Goal: Find specific page/section: Find specific page/section

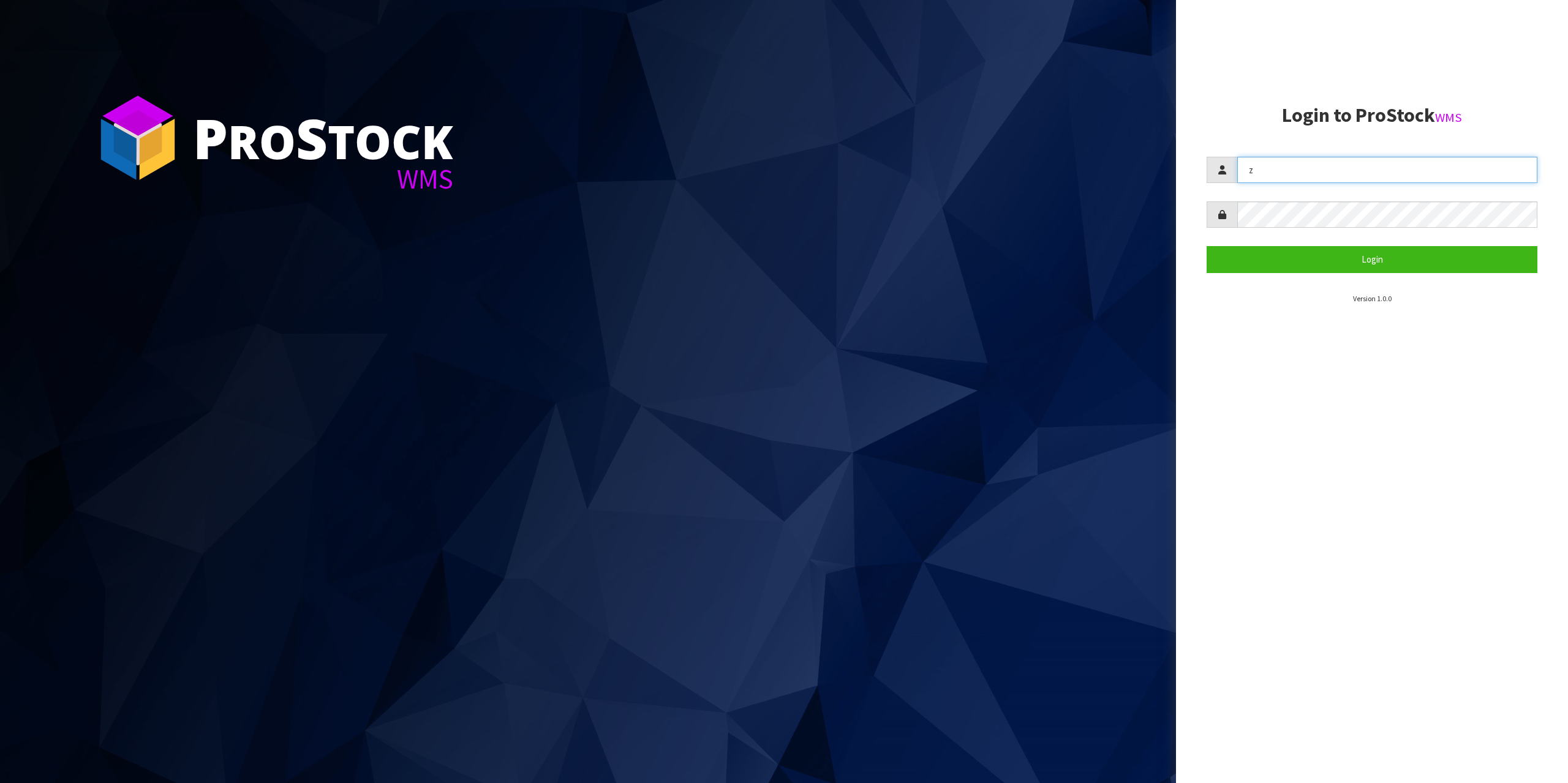
type input "zubairmoolla"
click at [1207, 246] on button "Login" at bounding box center [1372, 259] width 330 height 27
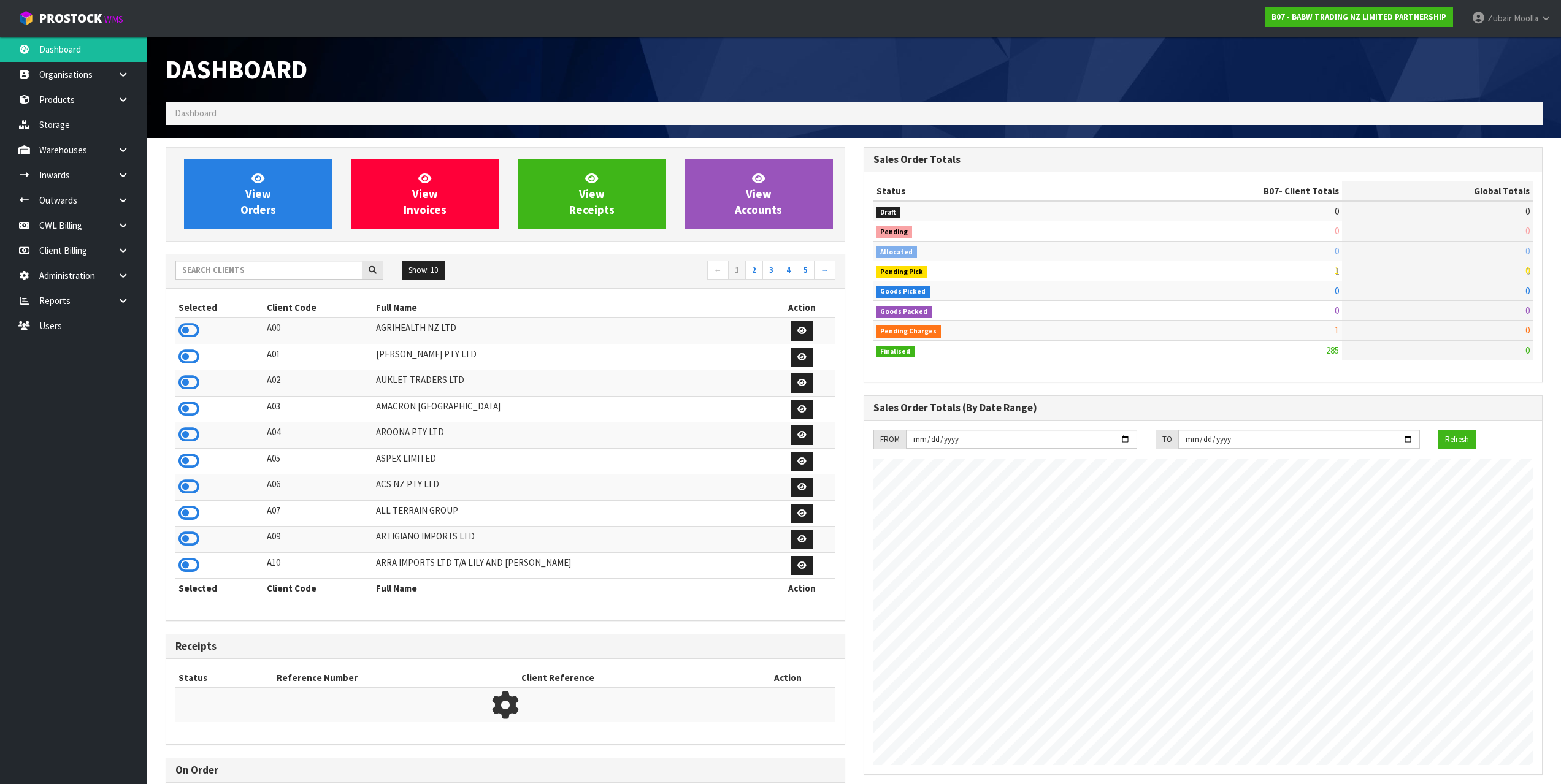
scroll to position [612423, 612635]
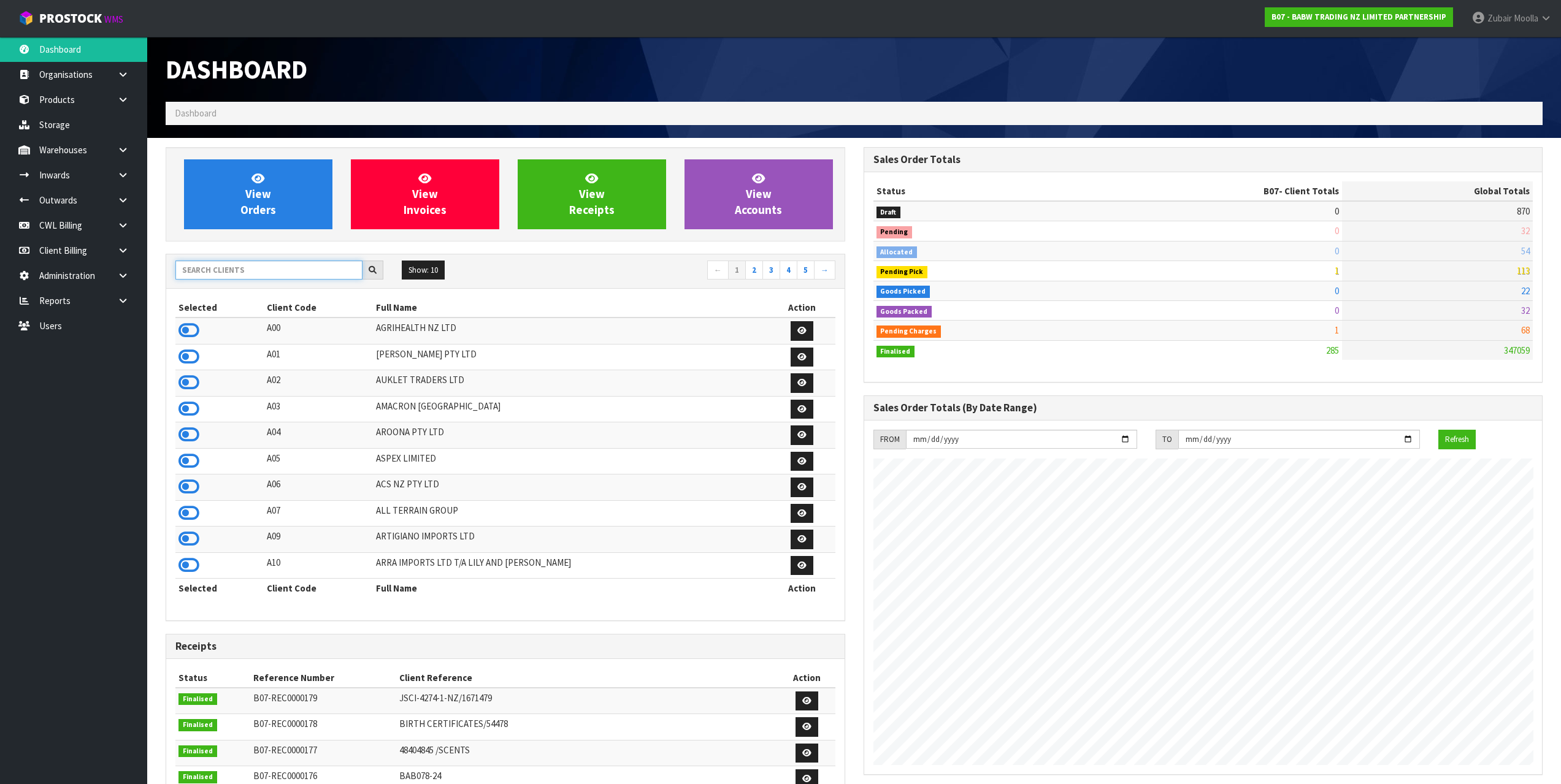
click at [283, 265] on input "text" at bounding box center [269, 270] width 187 height 19
click at [128, 188] on link at bounding box center [128, 200] width 40 height 25
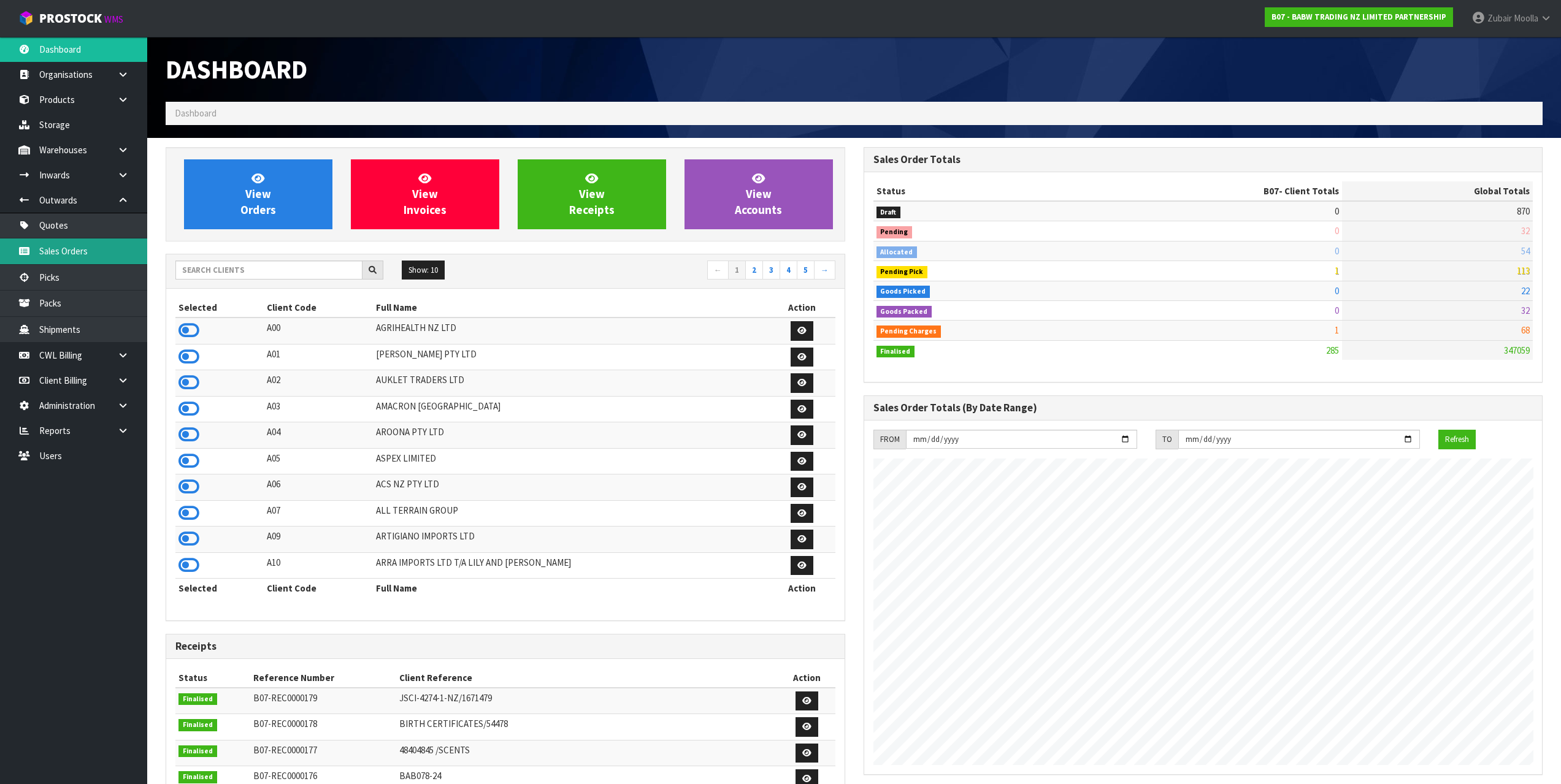
click at [68, 254] on link "Sales Orders" at bounding box center [73, 251] width 147 height 25
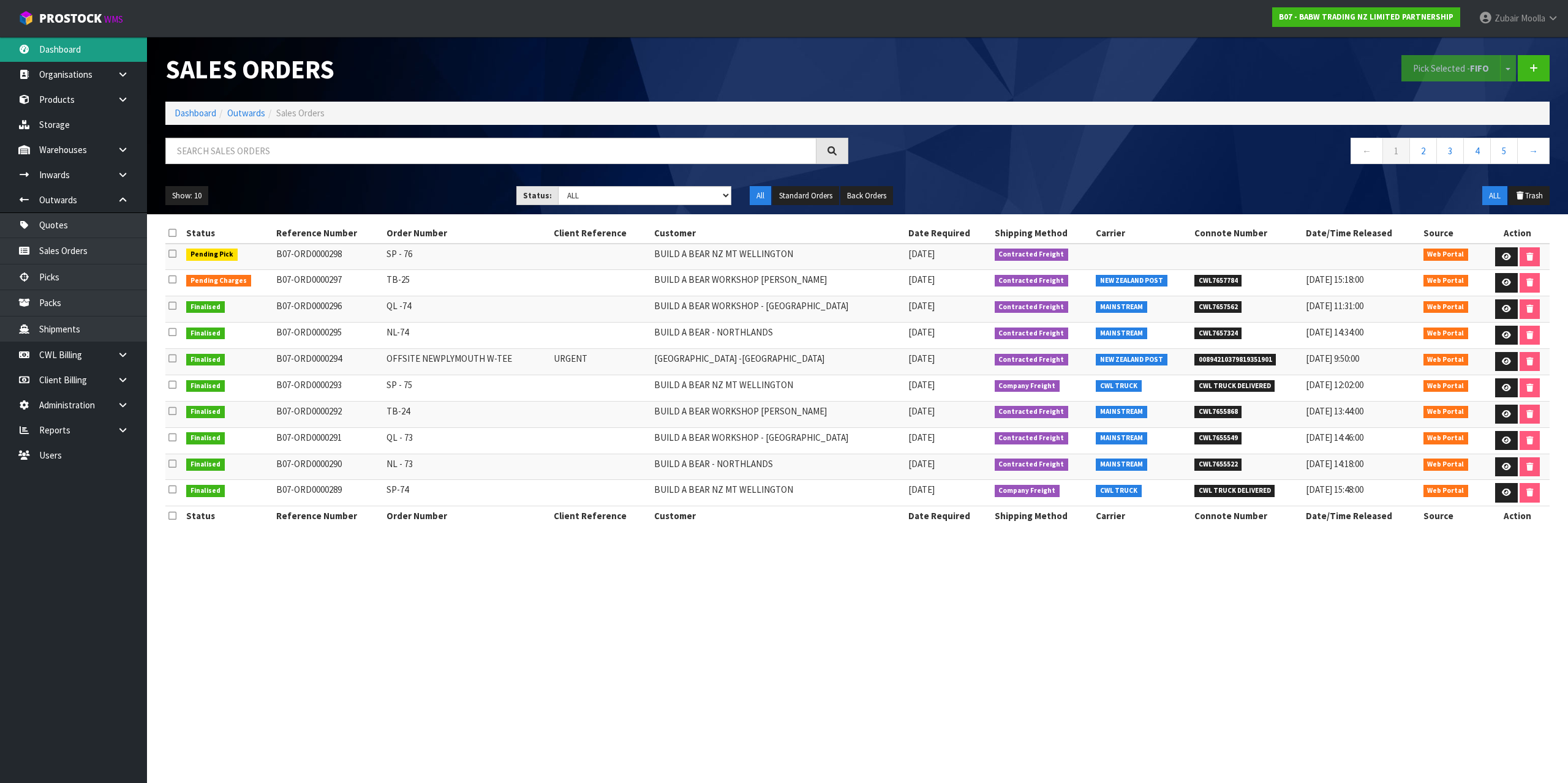
click at [73, 39] on link "Dashboard" at bounding box center [73, 49] width 147 height 25
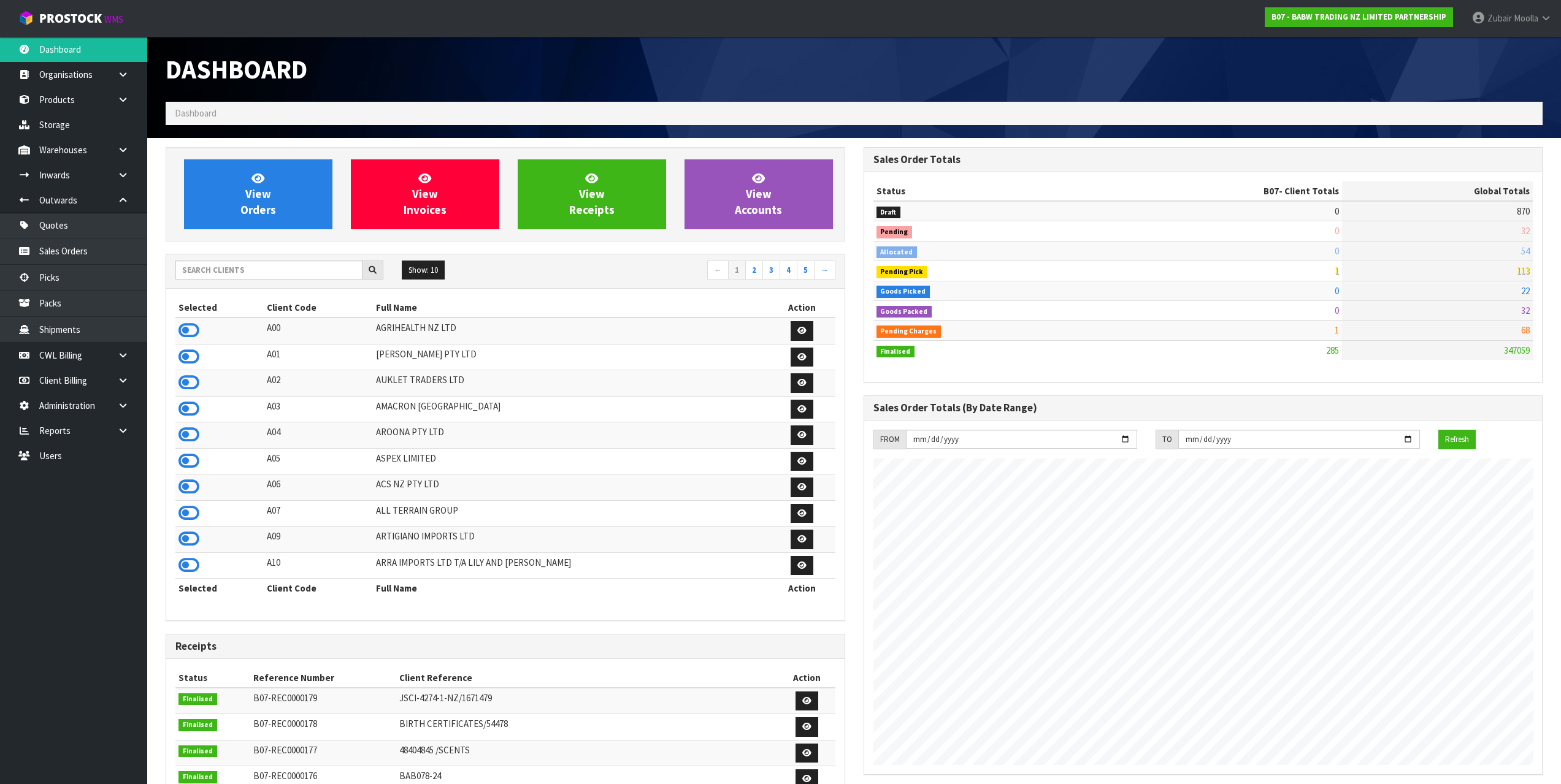
scroll to position [750, 697]
drag, startPoint x: 290, startPoint y: 283, endPoint x: 298, endPoint y: 274, distance: 12.0
click at [291, 281] on div "Show: 10 5 10 25 50 ← 1 2 3 4 5 →" at bounding box center [505, 272] width 679 height 35
click at [304, 268] on input "text" at bounding box center [269, 270] width 187 height 19
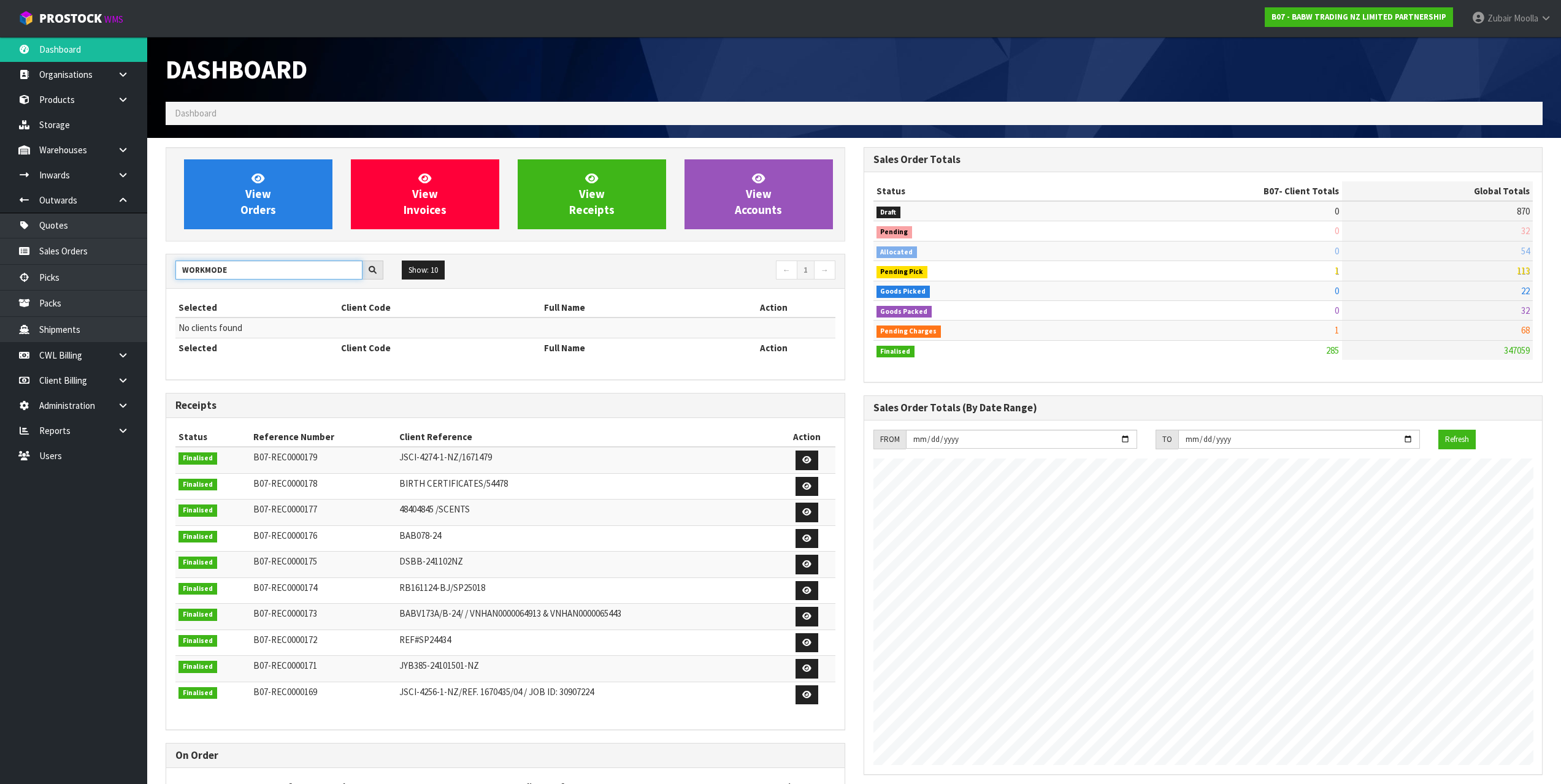
click at [242, 273] on input "WORKMODE" at bounding box center [269, 270] width 187 height 19
drag, startPoint x: 202, startPoint y: 272, endPoint x: 375, endPoint y: 270, distance: 173.0
click at [355, 273] on input "WORKMODE" at bounding box center [269, 270] width 187 height 19
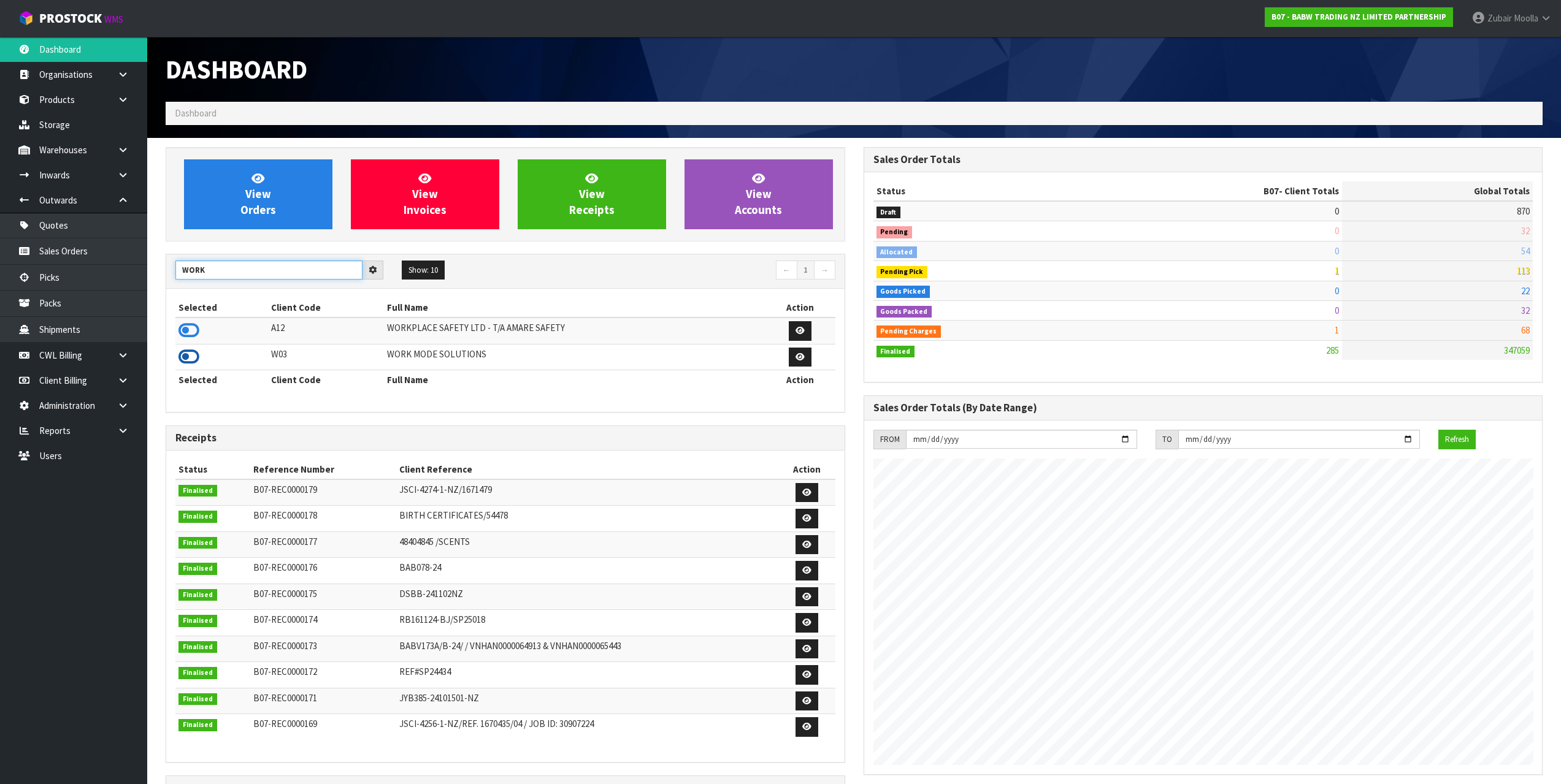
type input "WORK"
click at [190, 357] on icon at bounding box center [189, 357] width 21 height 19
click at [252, 343] on td at bounding box center [222, 331] width 93 height 27
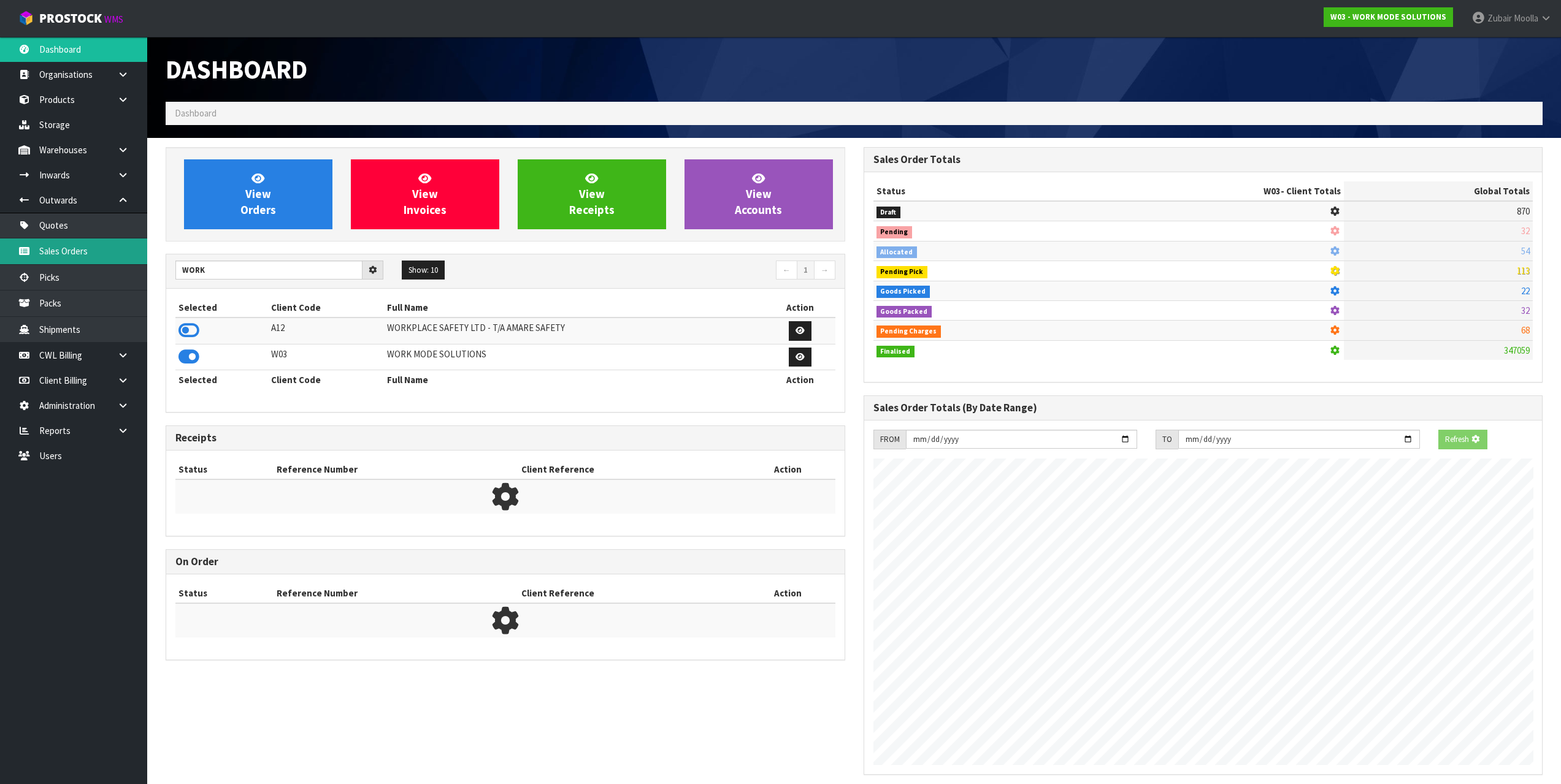
drag, startPoint x: 72, startPoint y: 254, endPoint x: 600, endPoint y: 98, distance: 550.6
click at [72, 254] on link "Sales Orders" at bounding box center [73, 251] width 147 height 25
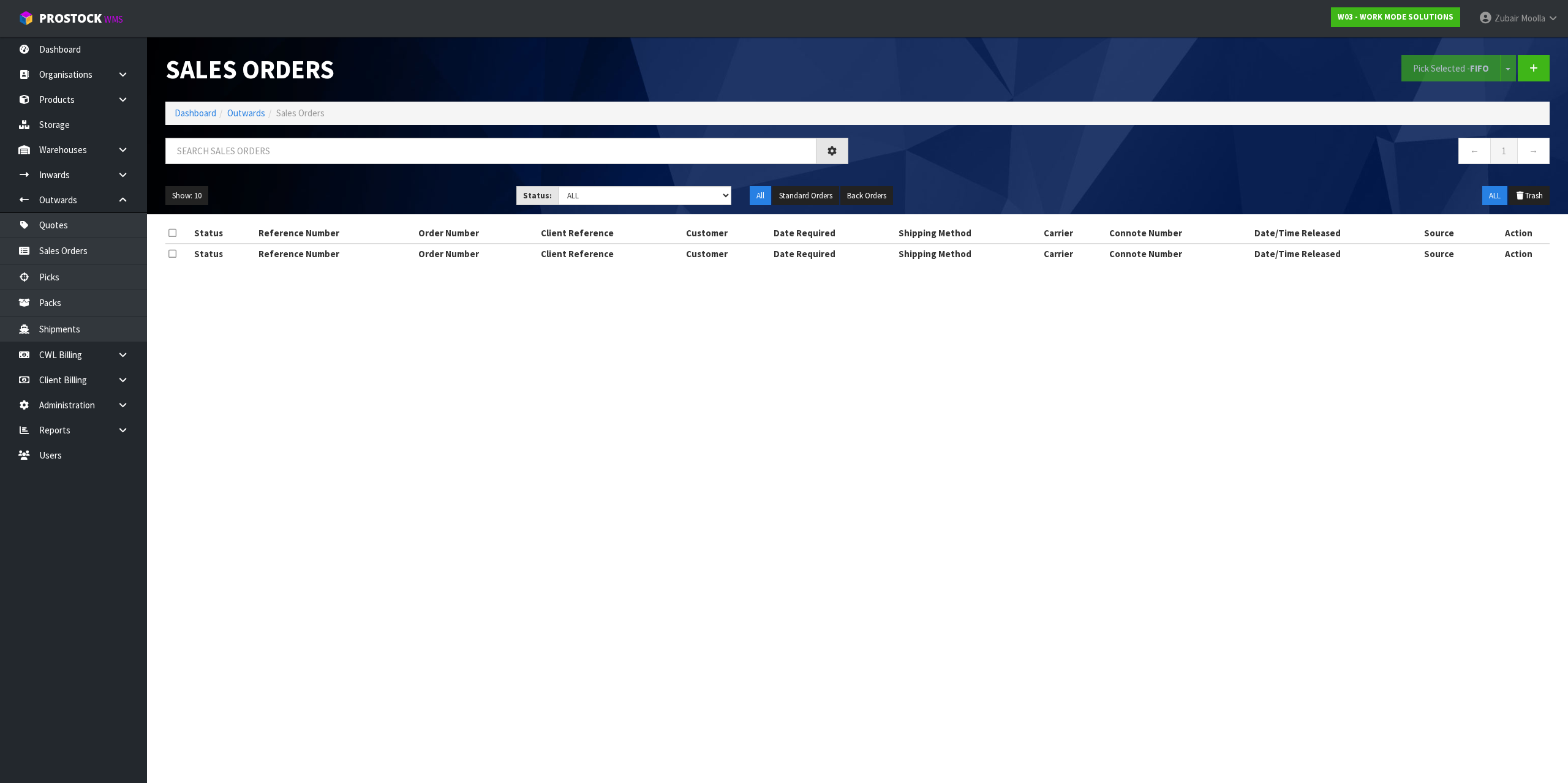
click at [935, 432] on section "Sales Orders Pick Selected - FIFO Split button! FIFO - First In First Out FEFO …" at bounding box center [784, 392] width 1568 height 783
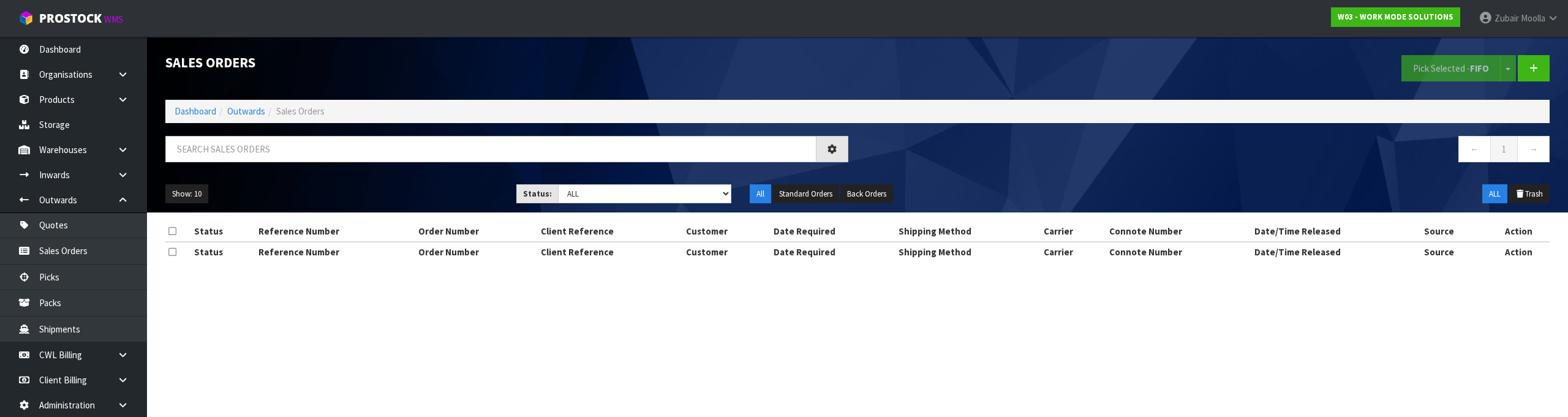
click at [733, 298] on section "Sales Orders Pick Selected - FIFO Split button! FIFO - First In First Out FEFO …" at bounding box center [784, 208] width 1568 height 417
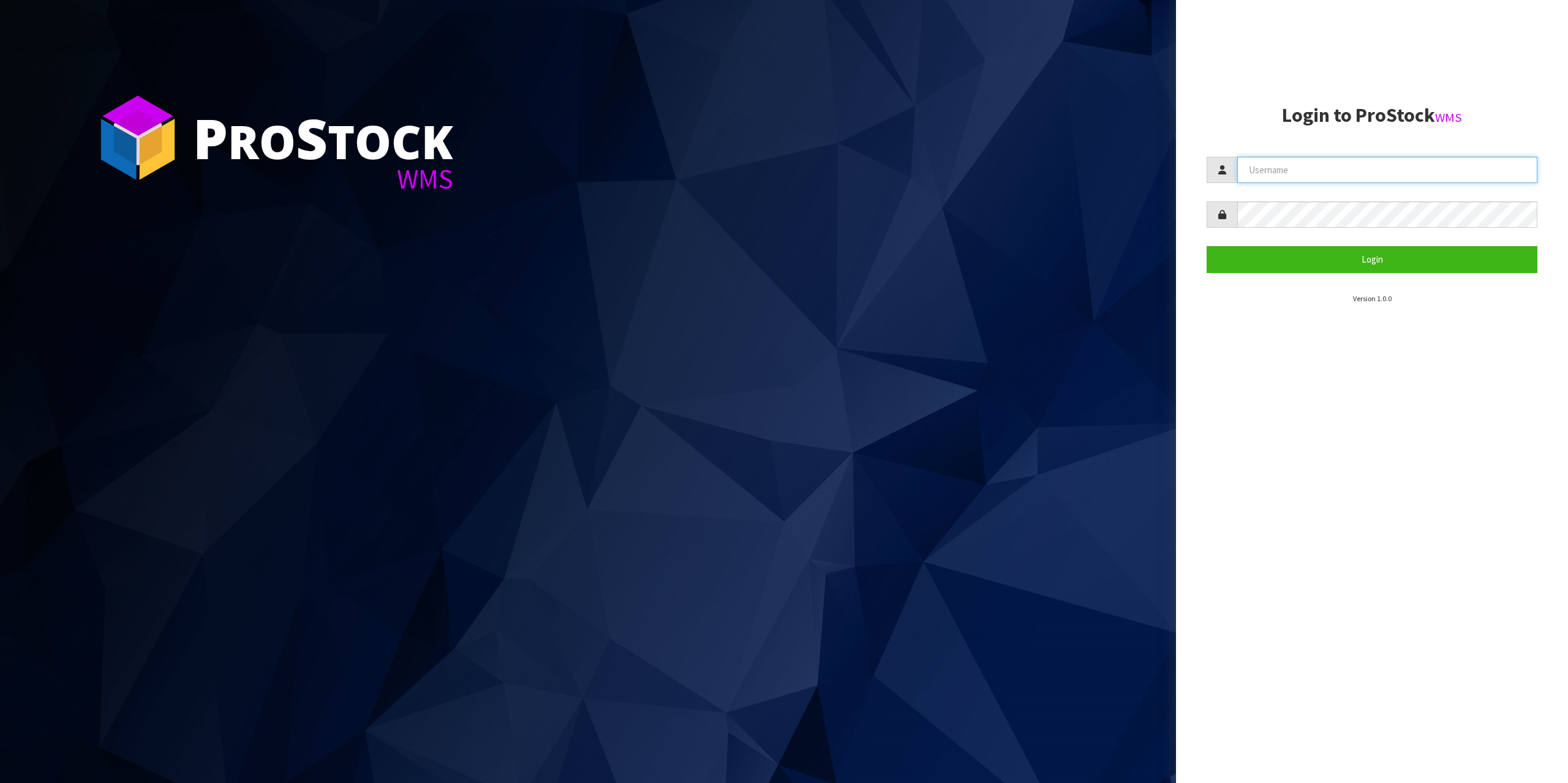
click at [1366, 177] on input "text" at bounding box center [1387, 170] width 300 height 27
type input "zubairmoolla"
click at [1207, 246] on button "Login" at bounding box center [1372, 259] width 330 height 27
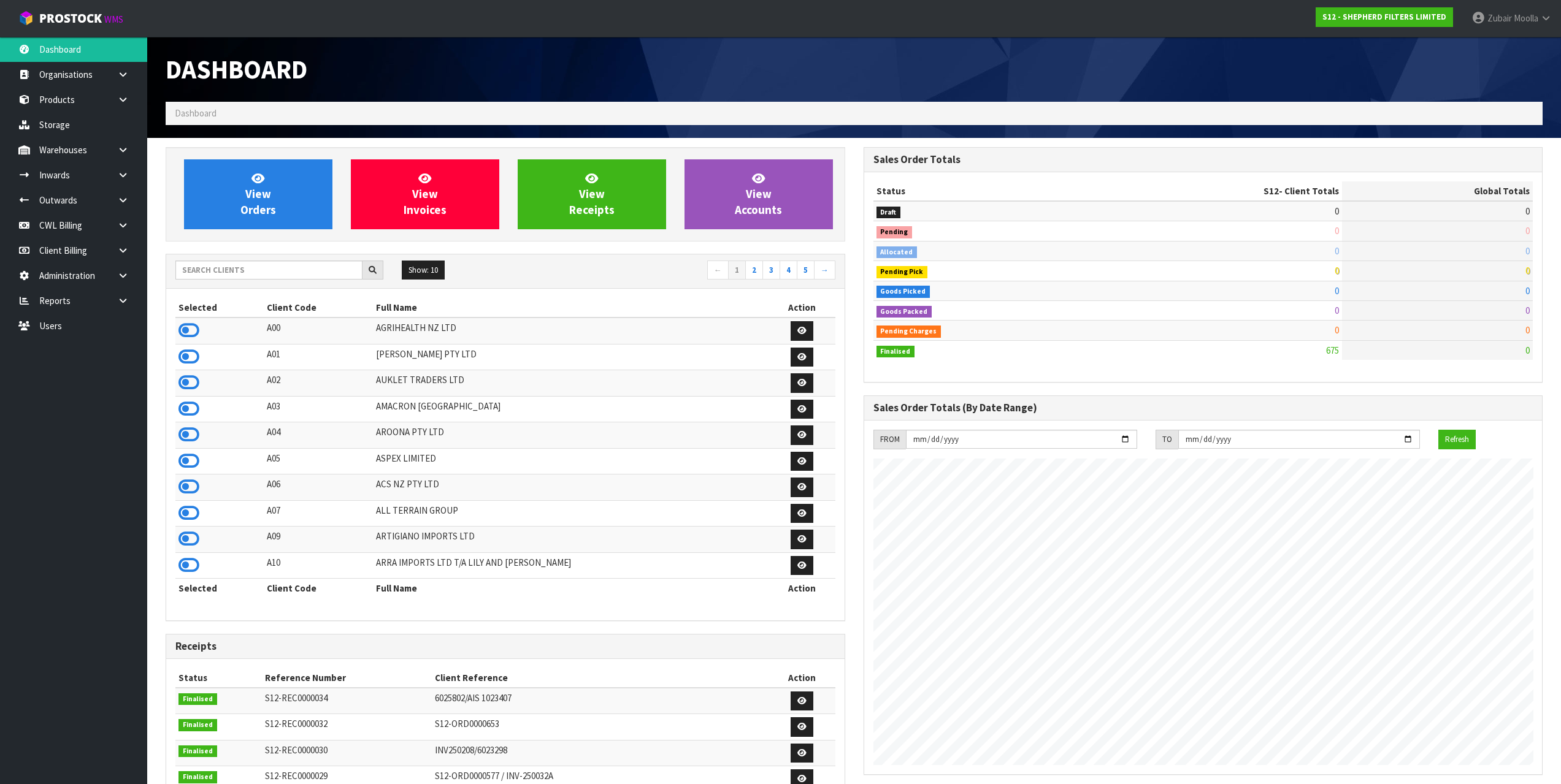
scroll to position [810, 697]
click at [103, 83] on link "Organisations" at bounding box center [73, 74] width 147 height 25
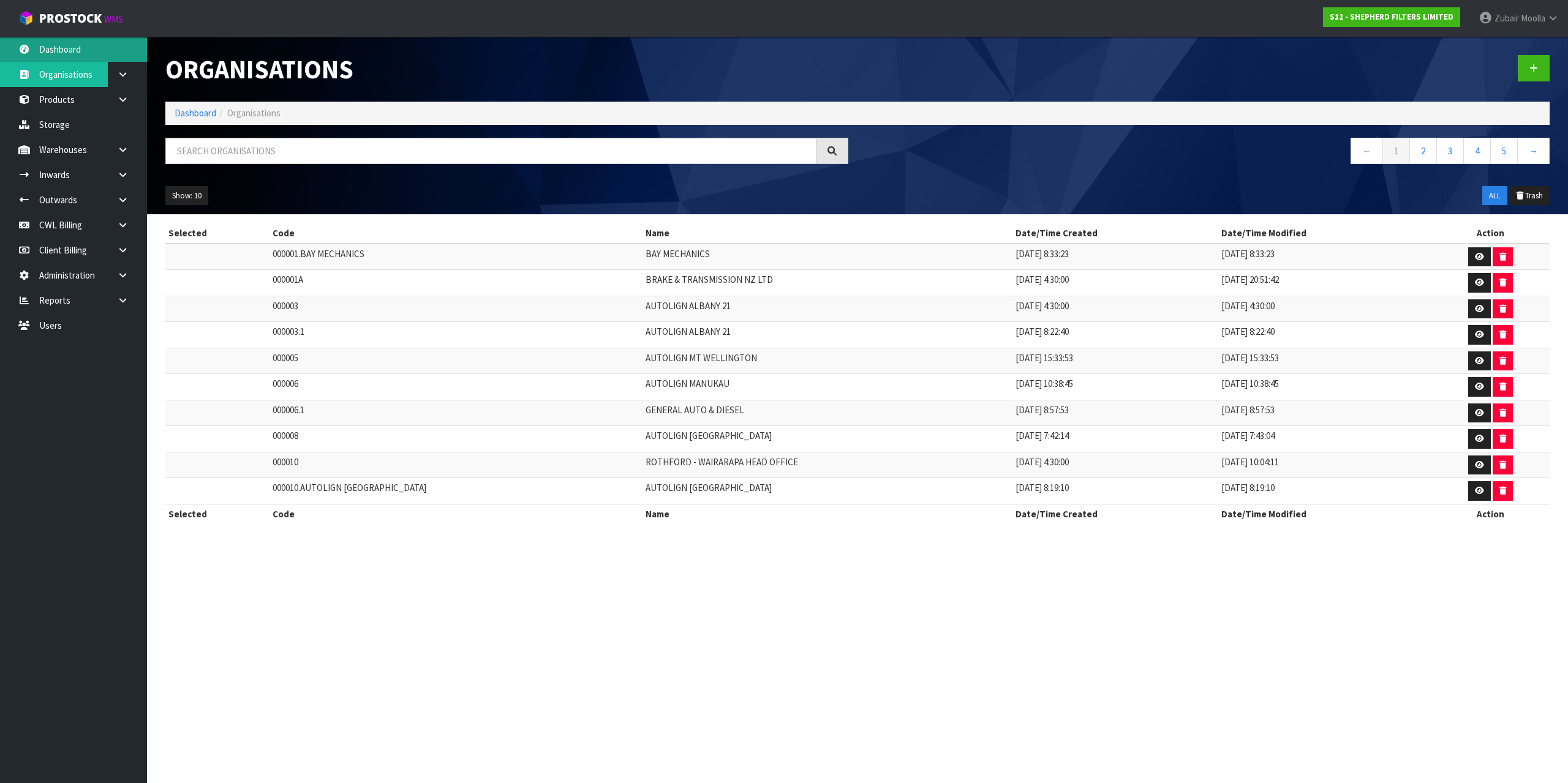
click at [83, 49] on link "Dashboard" at bounding box center [73, 49] width 147 height 25
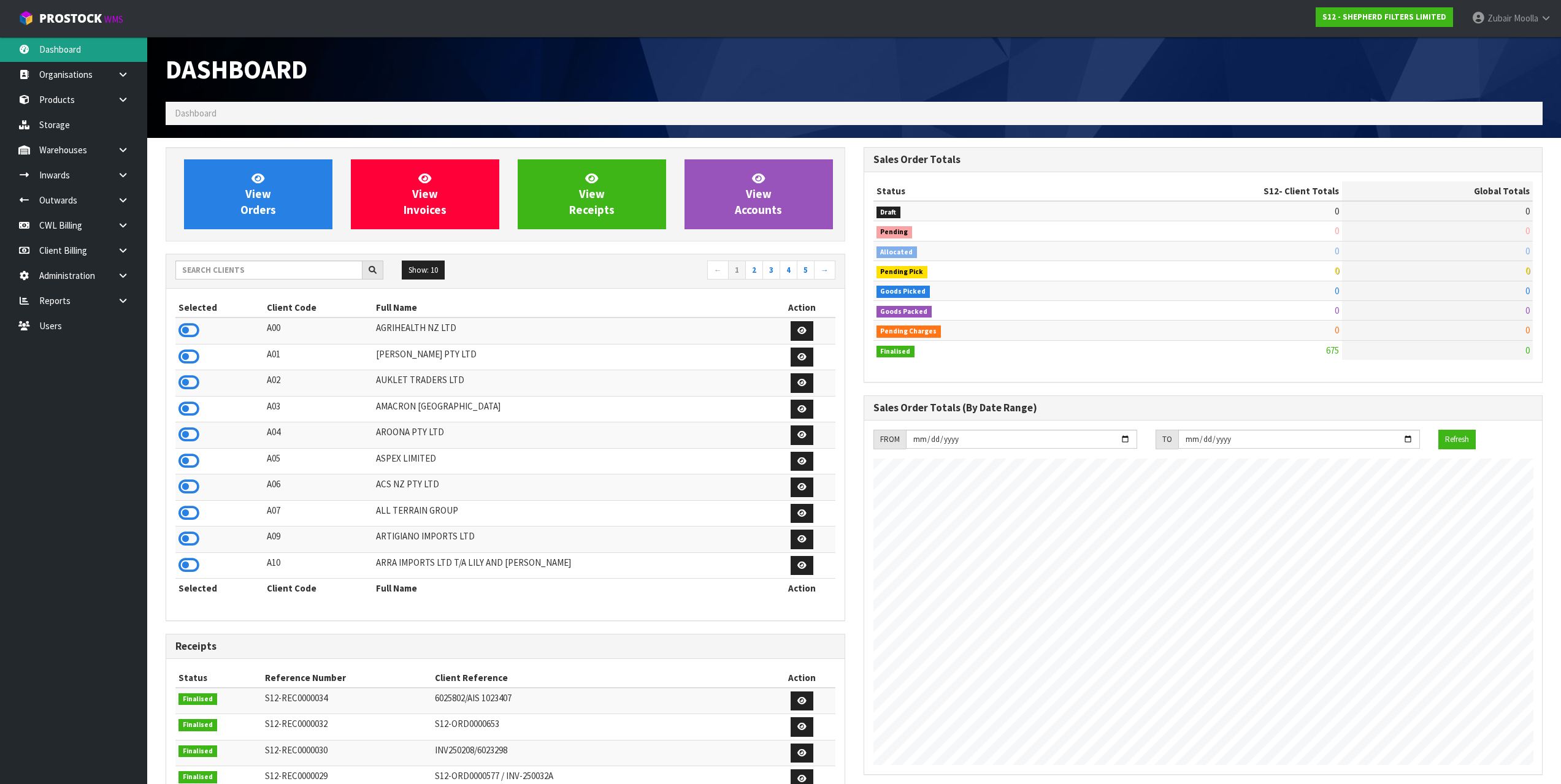
scroll to position [810, 697]
click at [310, 277] on input "text" at bounding box center [269, 270] width 187 height 19
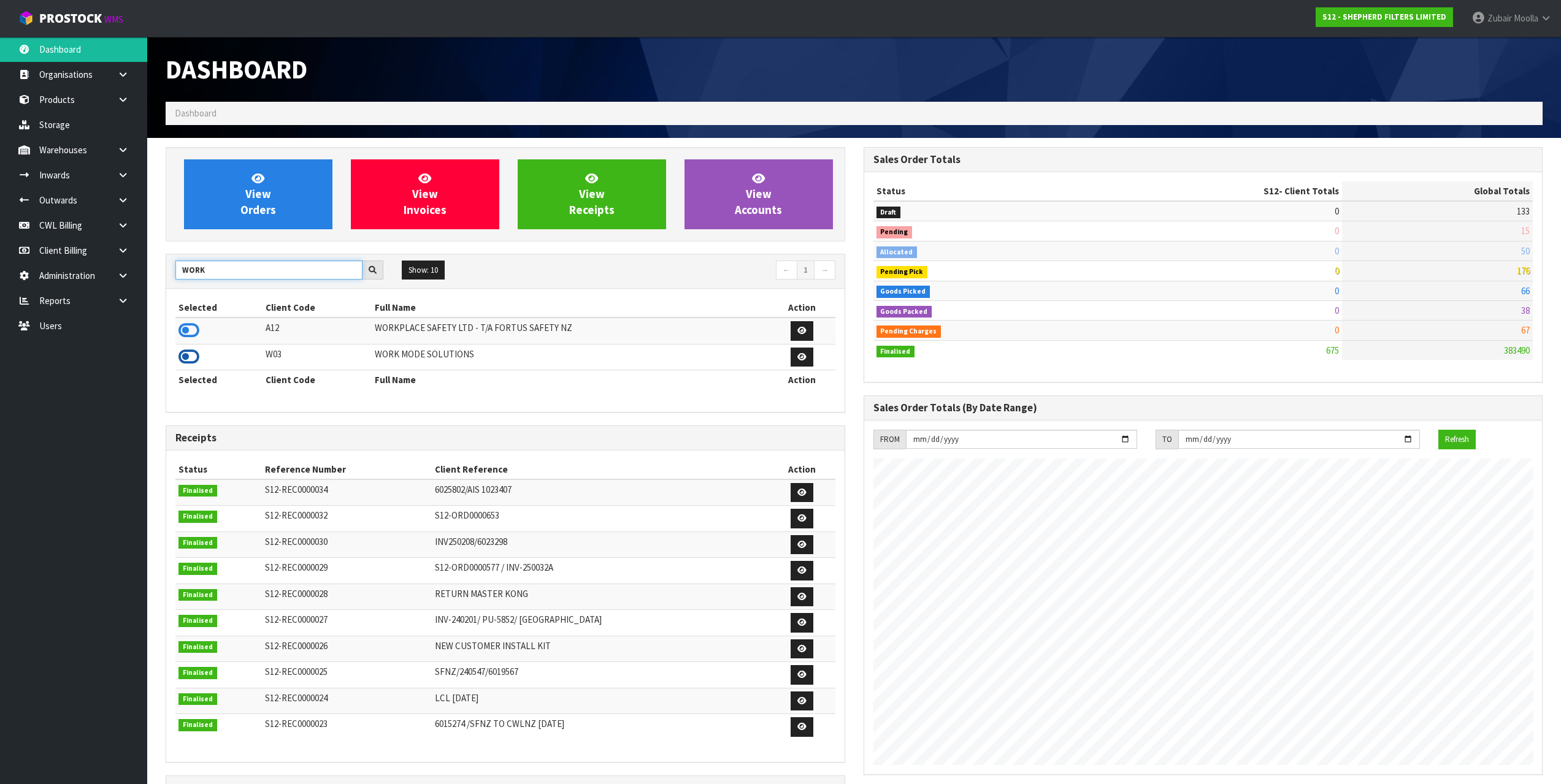
type input "WORK"
click at [193, 361] on icon at bounding box center [189, 357] width 21 height 19
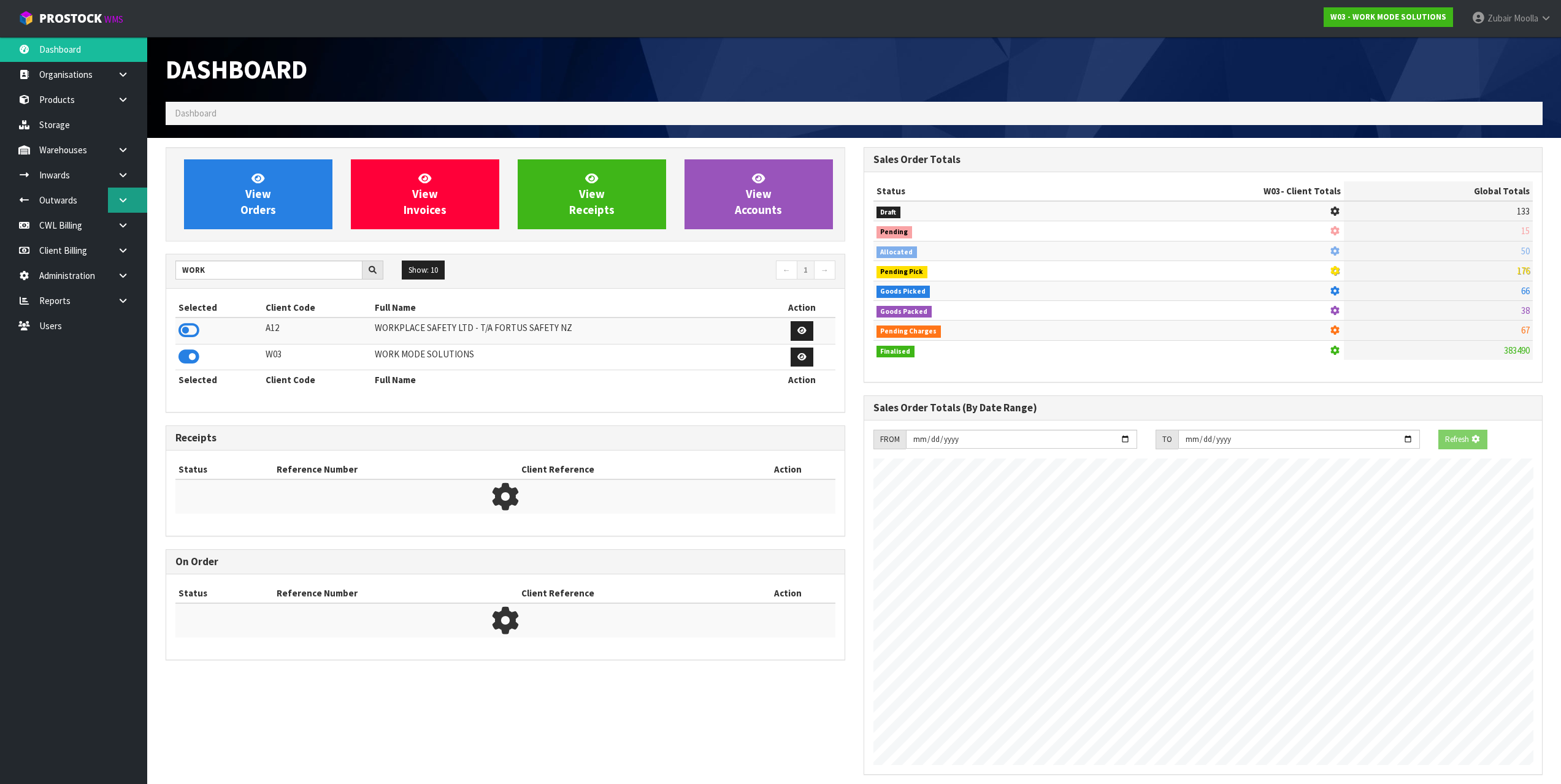
click at [134, 199] on link at bounding box center [128, 200] width 40 height 25
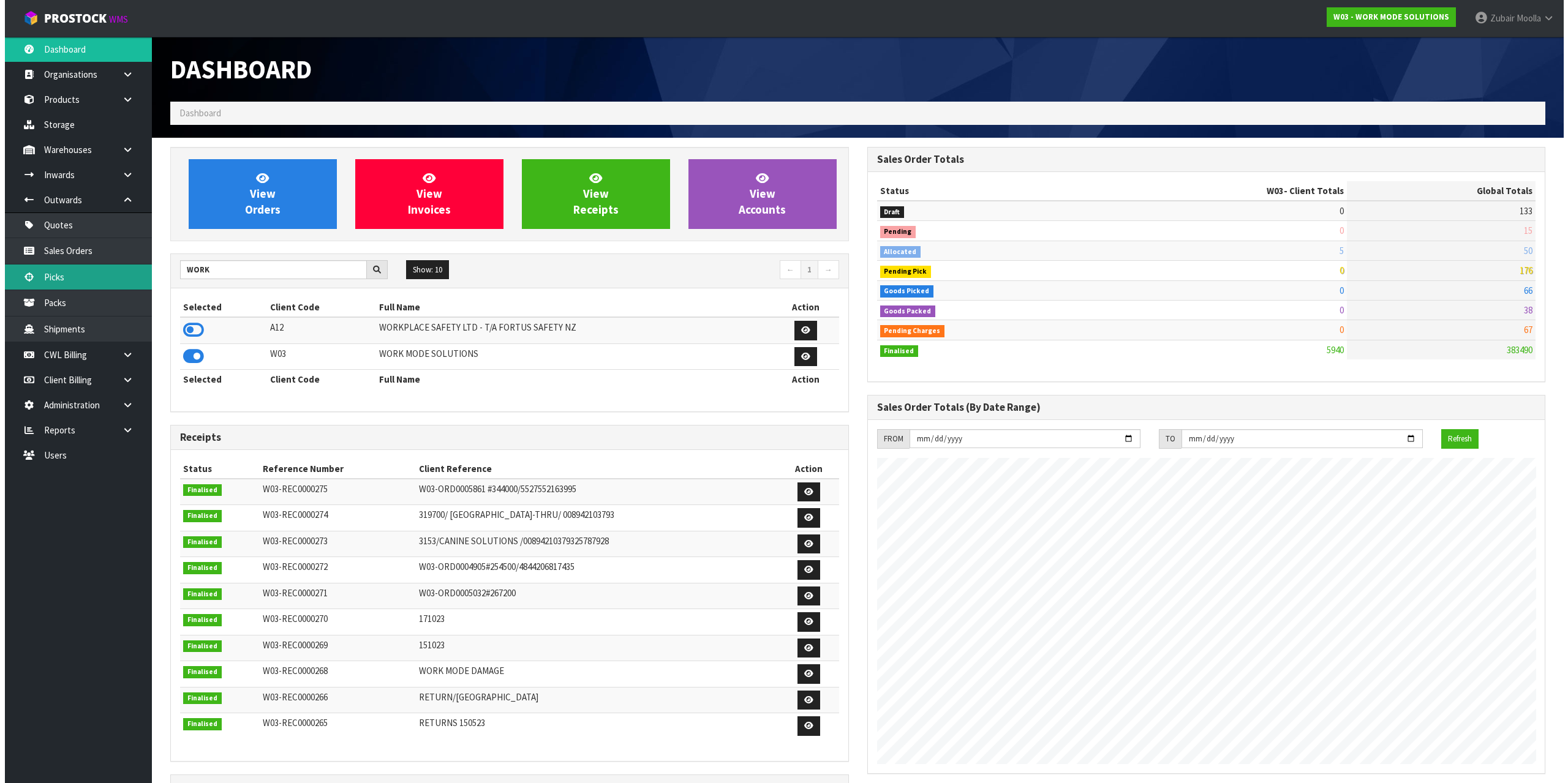
scroll to position [789, 696]
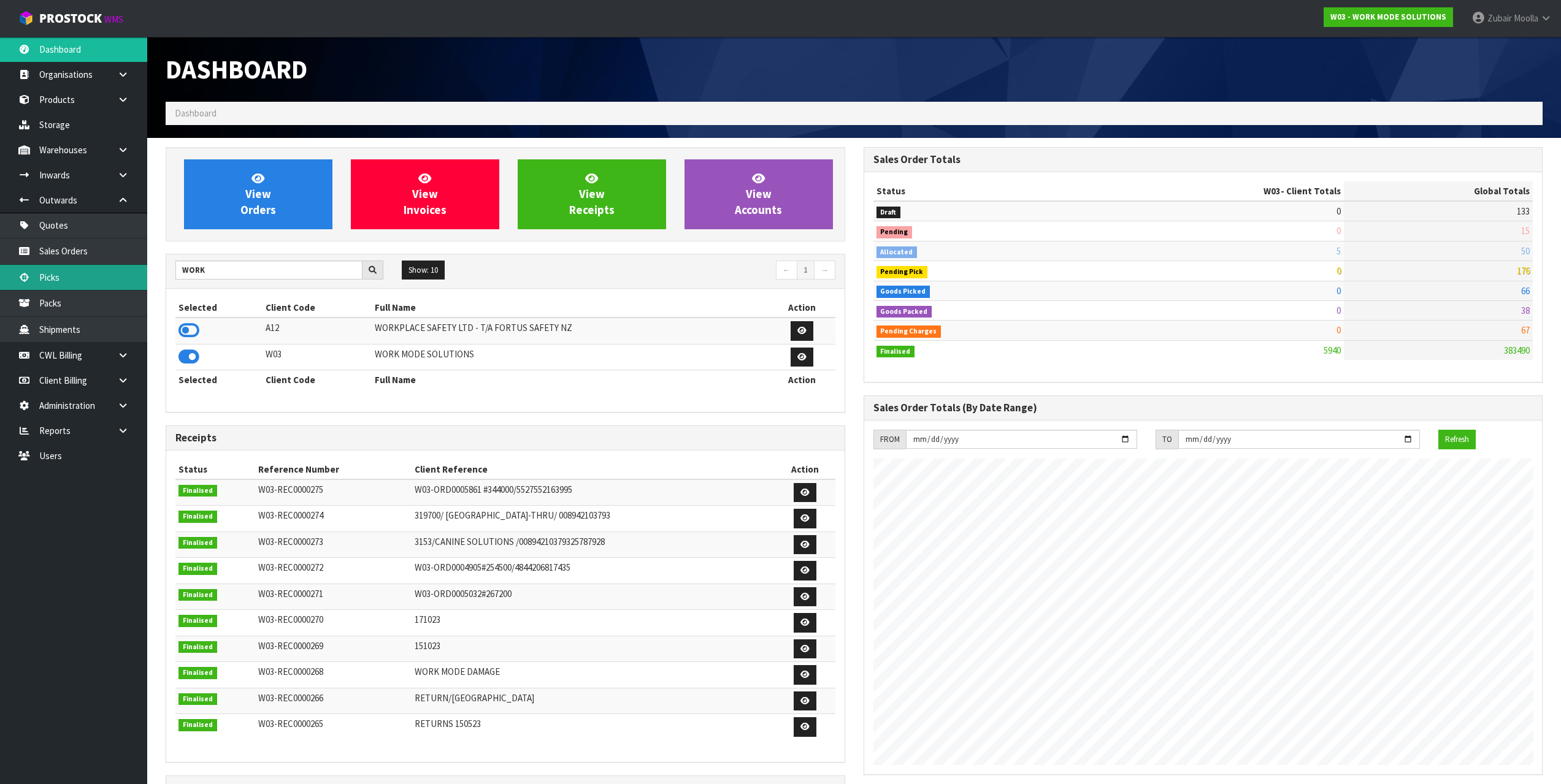
click at [67, 275] on link "Picks" at bounding box center [73, 277] width 147 height 25
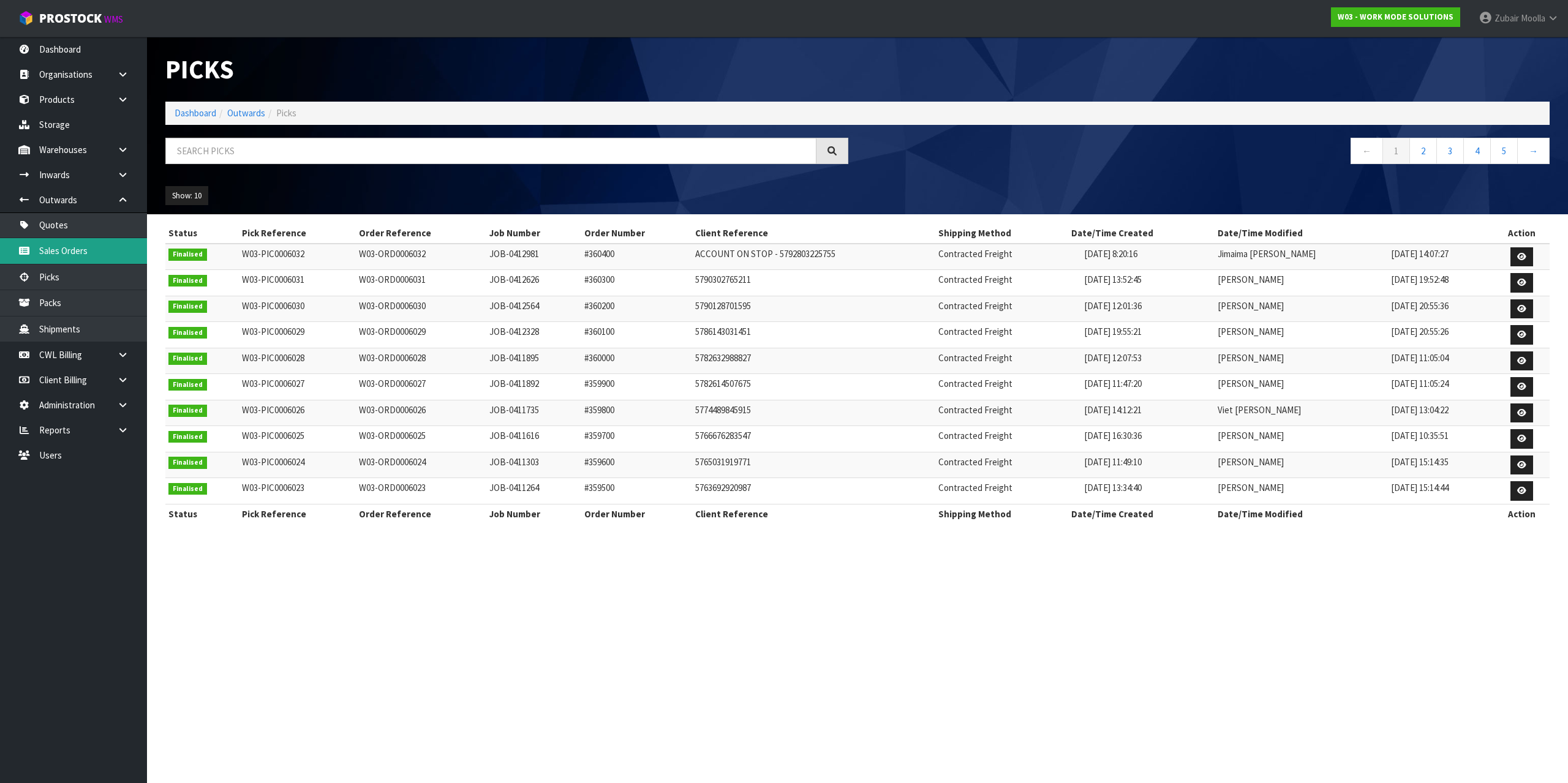
click at [86, 255] on link "Sales Orders" at bounding box center [73, 250] width 147 height 25
